Goal: Find specific page/section: Find specific page/section

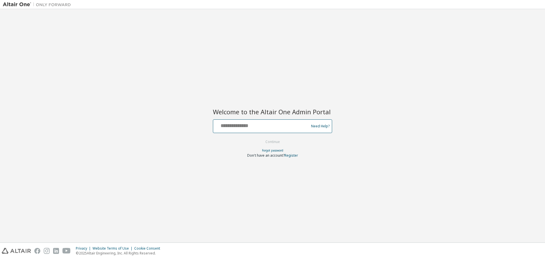
click at [247, 128] on input "text" at bounding box center [261, 125] width 93 height 8
type input "**********"
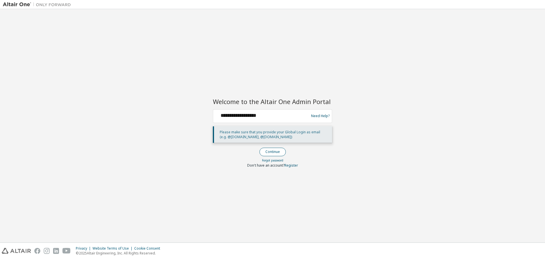
click at [269, 150] on button "Continue" at bounding box center [272, 151] width 26 height 9
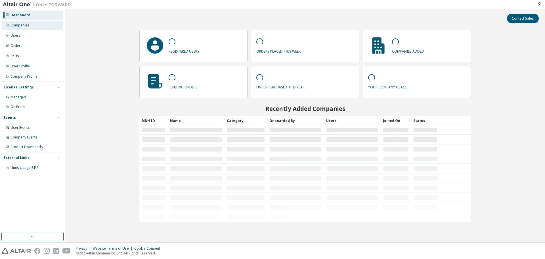
click at [27, 23] on div "Companies" at bounding box center [20, 25] width 19 height 5
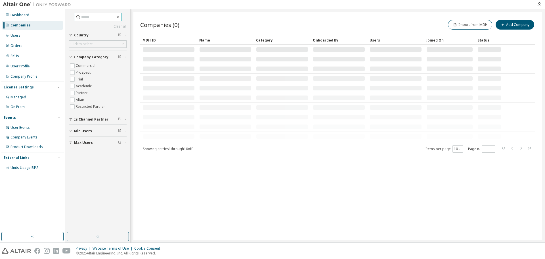
click at [107, 19] on input "text" at bounding box center [98, 17] width 34 height 6
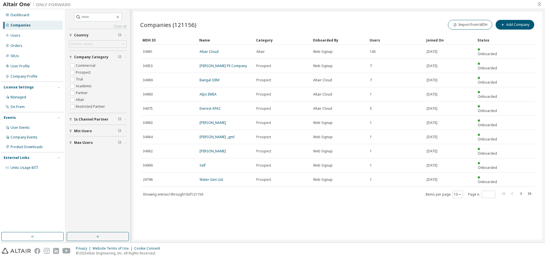
click at [539, 6] on icon "button" at bounding box center [539, 4] width 5 height 5
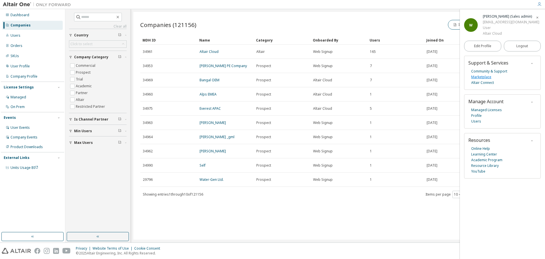
click at [484, 77] on link "Marketplace" at bounding box center [481, 77] width 20 height 6
